Goal: Information Seeking & Learning: Learn about a topic

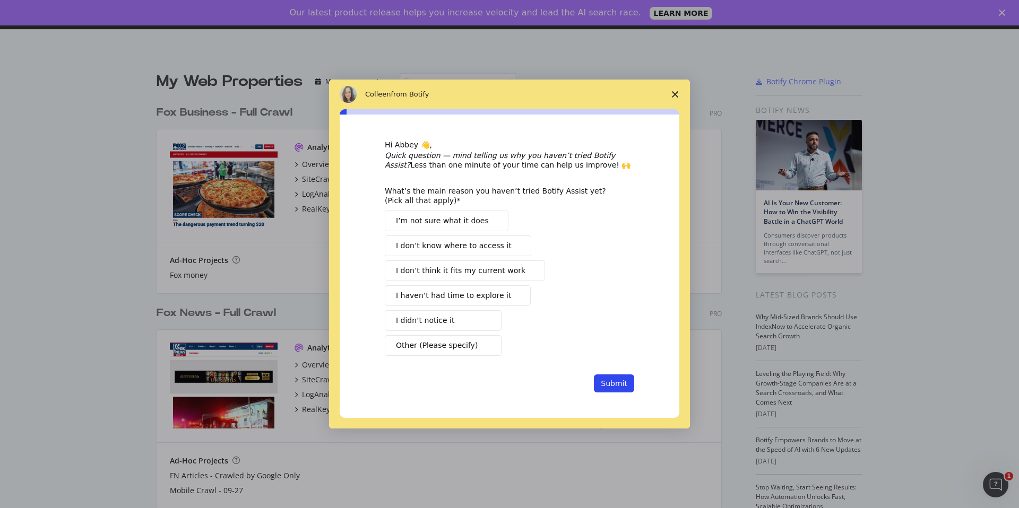
click at [673, 92] on icon "Close survey" at bounding box center [675, 94] width 6 height 6
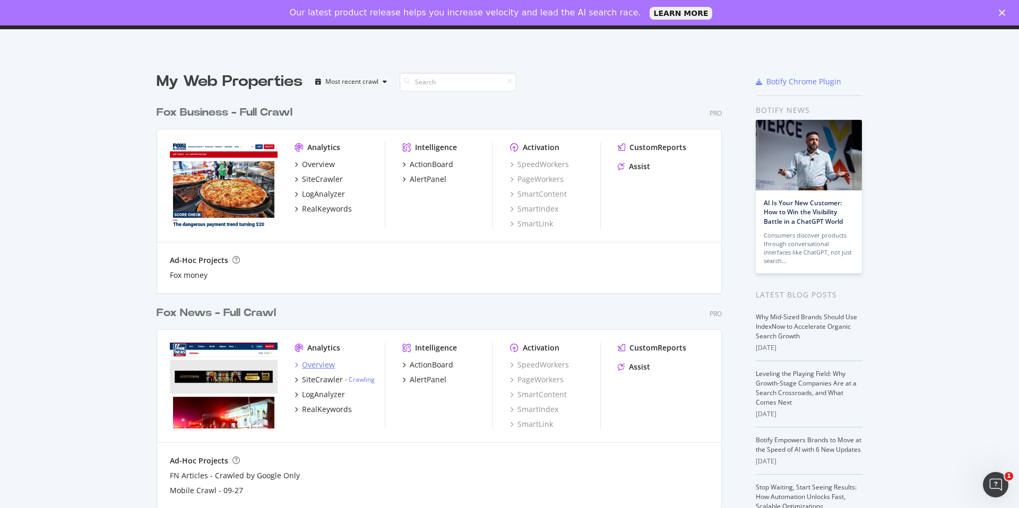
click at [318, 365] on div "Overview" at bounding box center [318, 365] width 33 height 11
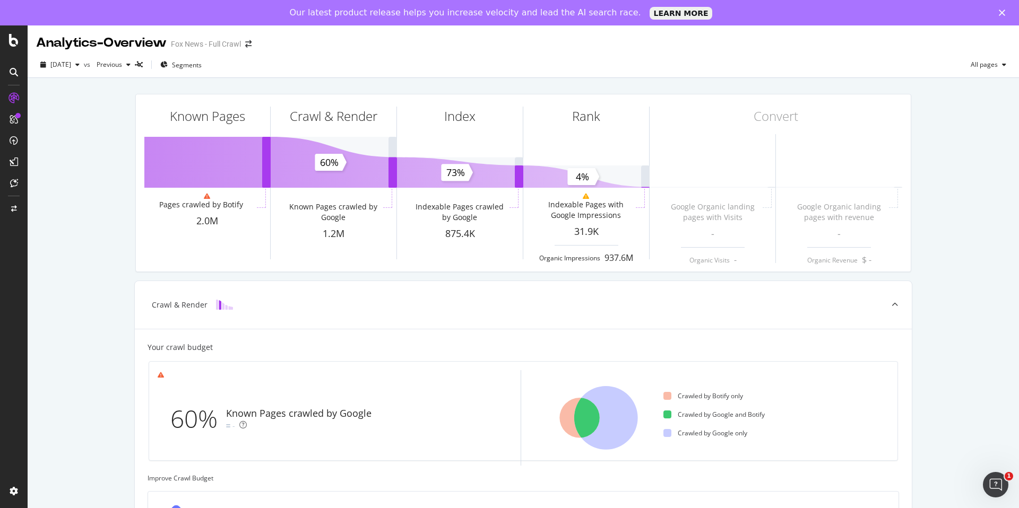
click at [85, 323] on div "Known Pages Pages crawled by Botify 2.0M Crawl & Render Known Pages crawled by …" at bounding box center [523, 435] width 991 height 714
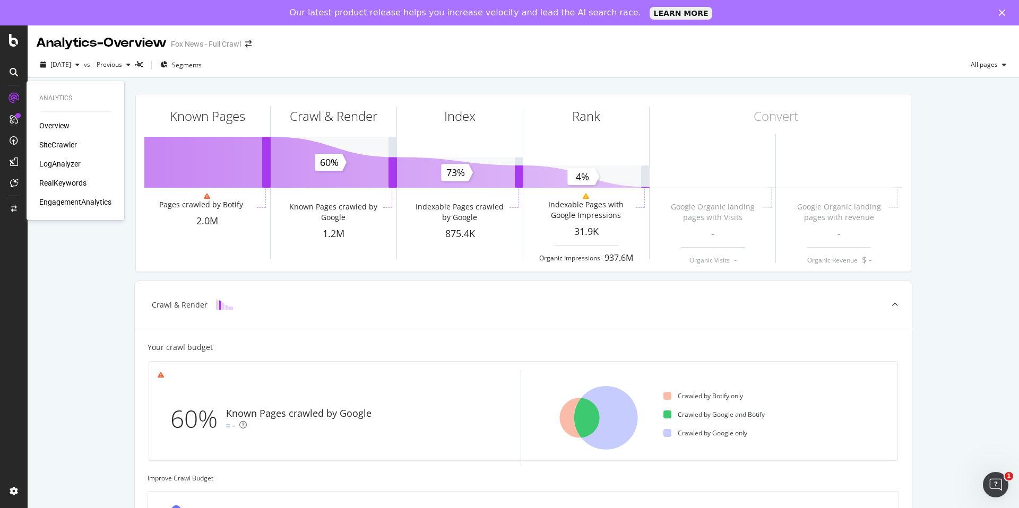
click at [67, 184] on div "RealKeywords" at bounding box center [62, 183] width 47 height 11
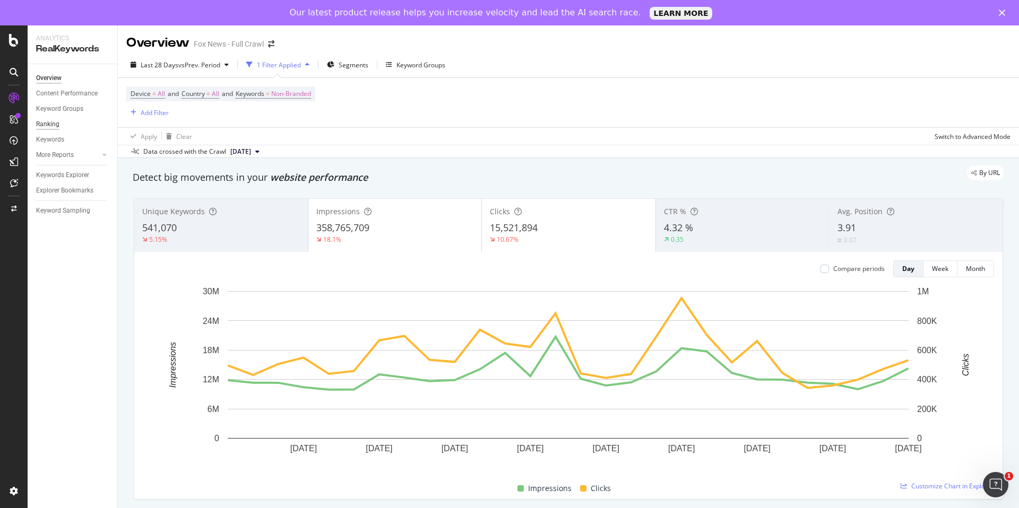
click at [56, 125] on div "Ranking" at bounding box center [47, 124] width 23 height 11
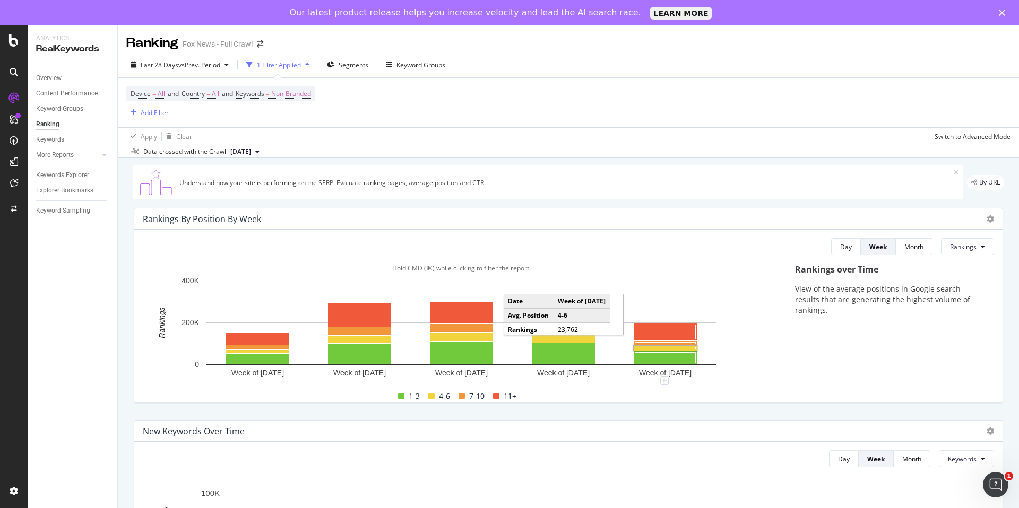
click at [655, 350] on rect "A chart." at bounding box center [665, 349] width 60 height 2
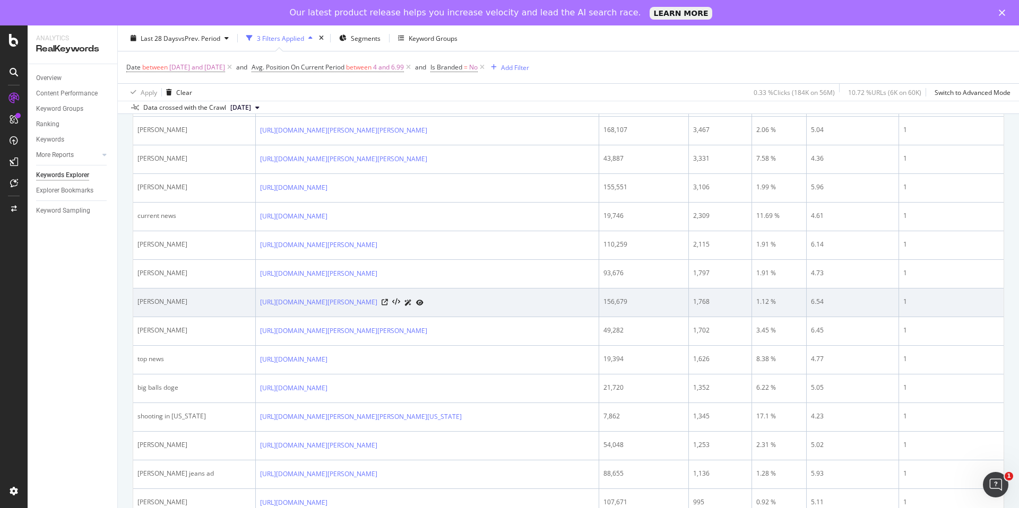
scroll to position [313, 0]
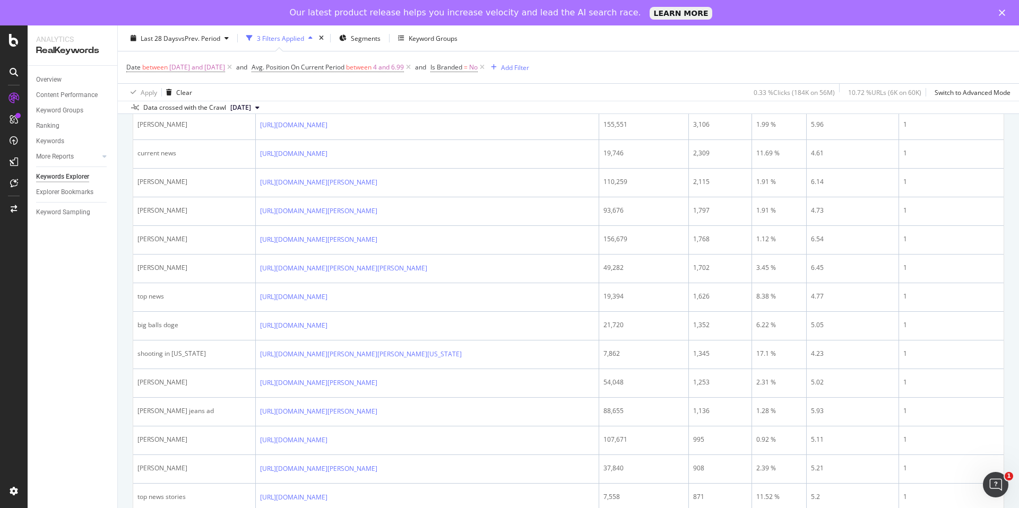
scroll to position [385, 0]
